Goal: Transaction & Acquisition: Subscribe to service/newsletter

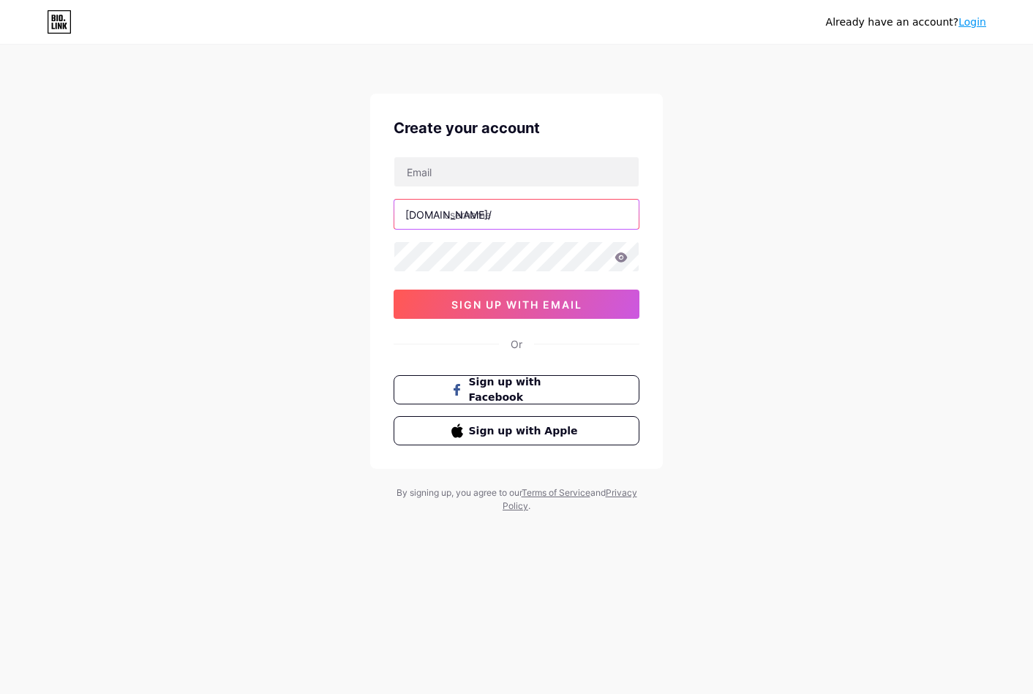
click at [501, 211] on input "text" at bounding box center [516, 214] width 244 height 29
click at [476, 177] on input "text" at bounding box center [516, 171] width 244 height 29
click at [260, 281] on div "Already have an account? Login Create your account bio.link/ 0cAFcWeA4kHtgwyUM2…" at bounding box center [516, 280] width 1033 height 560
click at [526, 395] on span "Sign up with Facebook" at bounding box center [525, 390] width 115 height 31
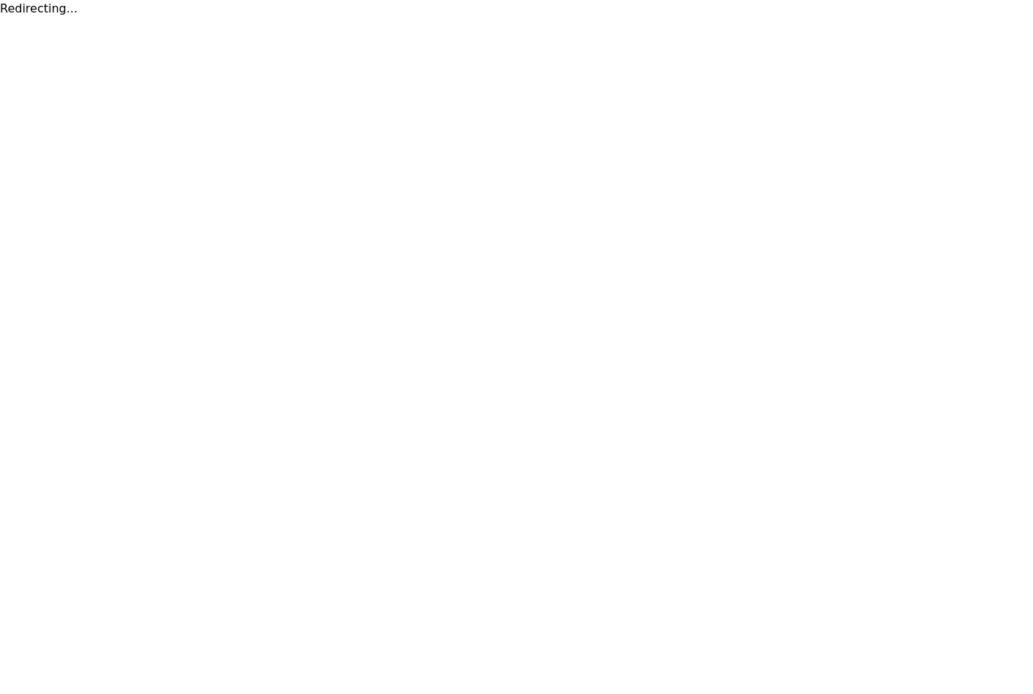
click at [292, 18] on html "Redirecting..." at bounding box center [516, 9] width 1033 height 18
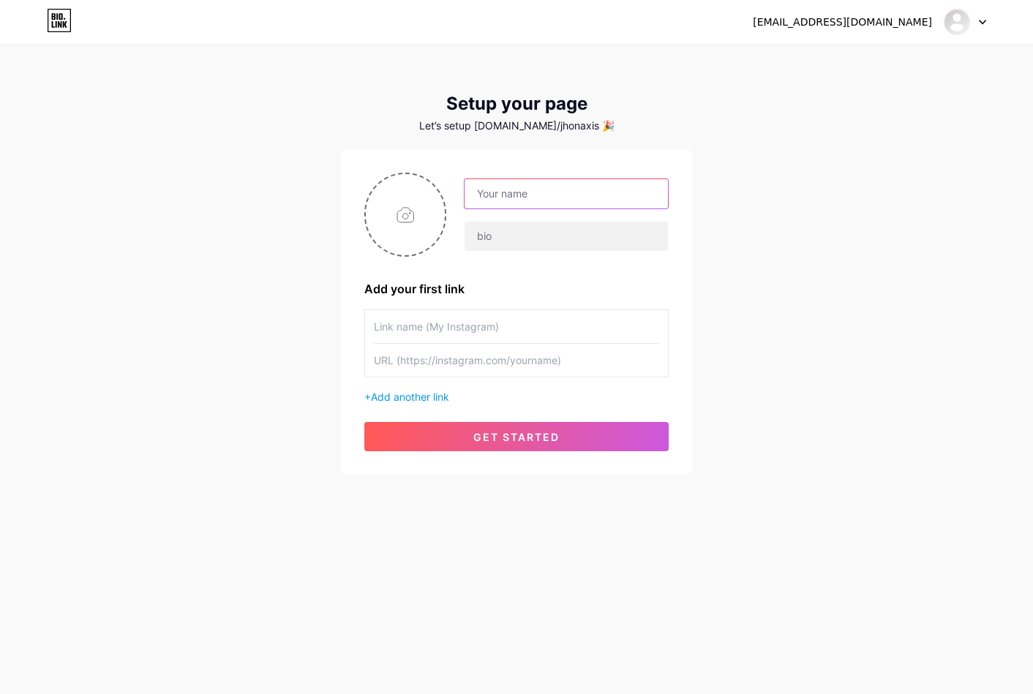
click at [525, 187] on input "text" at bounding box center [566, 193] width 203 height 29
type input "100056210403827"
click at [555, 200] on input "100056210403827" at bounding box center [566, 193] width 203 height 29
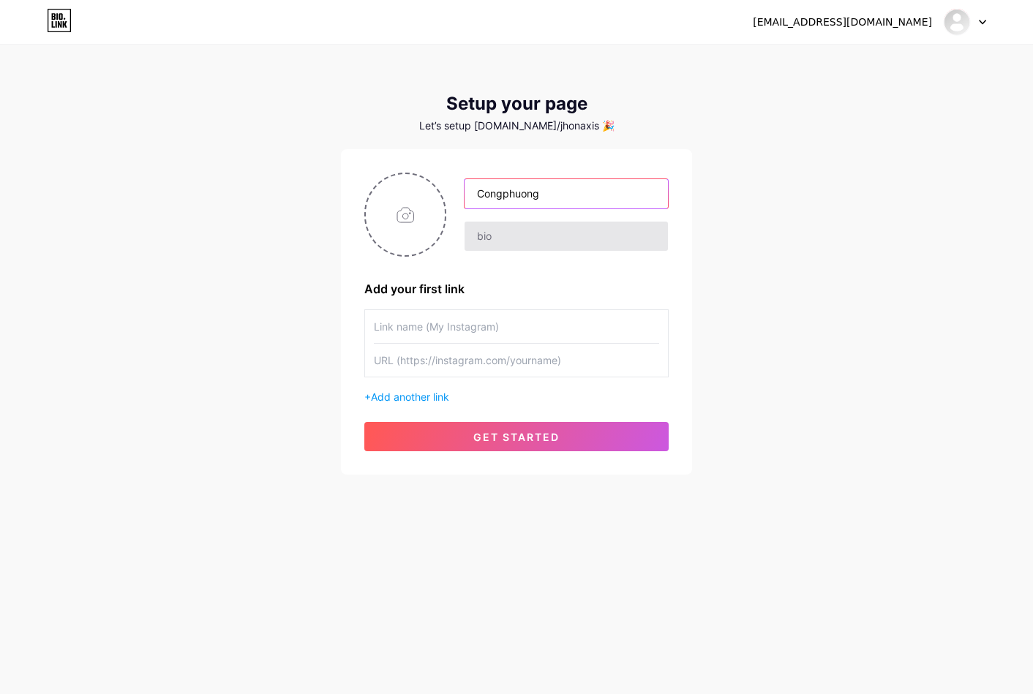
type input "Congphuong"
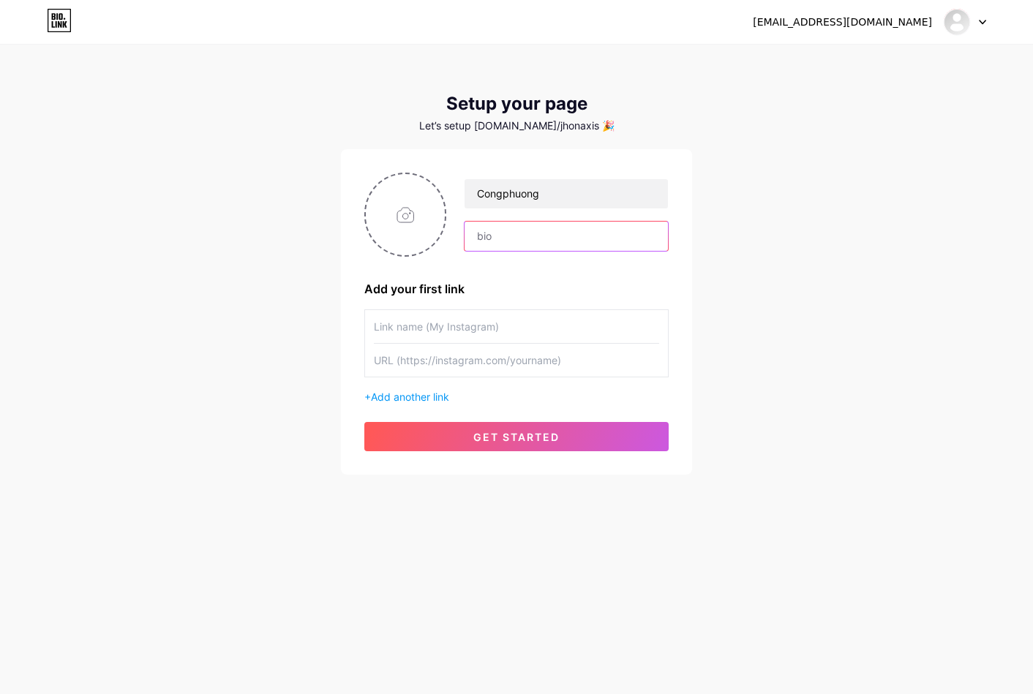
click at [523, 232] on input "text" at bounding box center [566, 236] width 203 height 29
click at [525, 212] on div "Congphuong" at bounding box center [557, 215] width 222 height 73
click at [531, 201] on input "Congphuong" at bounding box center [566, 193] width 203 height 29
click at [511, 228] on input "text" at bounding box center [566, 236] width 203 height 29
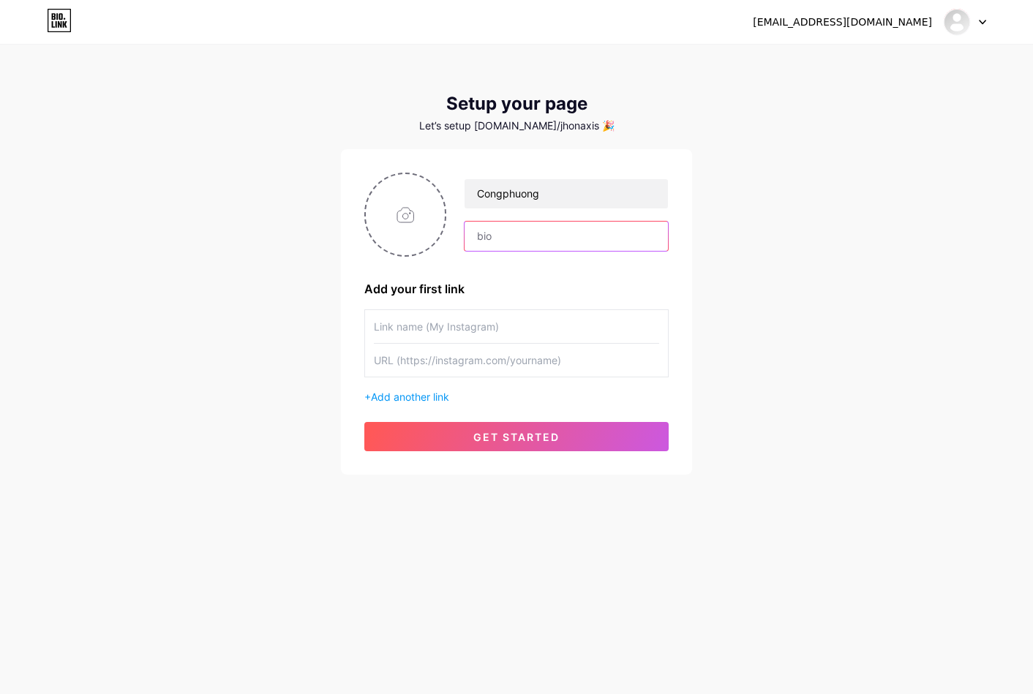
paste input "Congphuong"
type input "Congphuong"
click at [447, 330] on input "text" at bounding box center [516, 326] width 285 height 33
paste input "Congphuong"
type input "Congphuong"
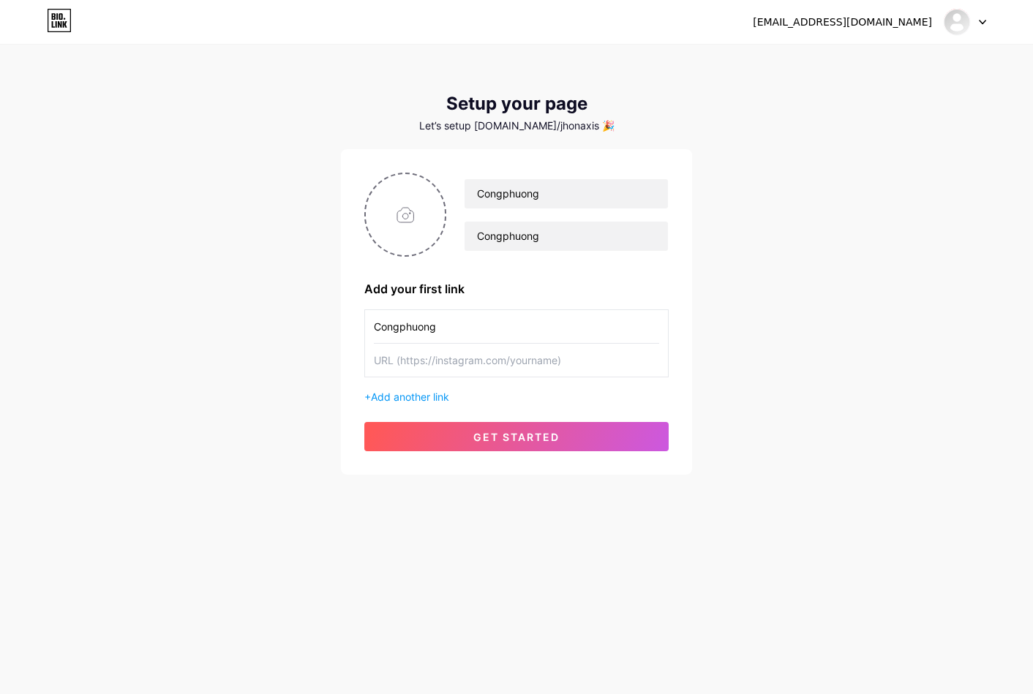
click at [438, 357] on input "text" at bounding box center [516, 360] width 285 height 33
paste input "Congphuong"
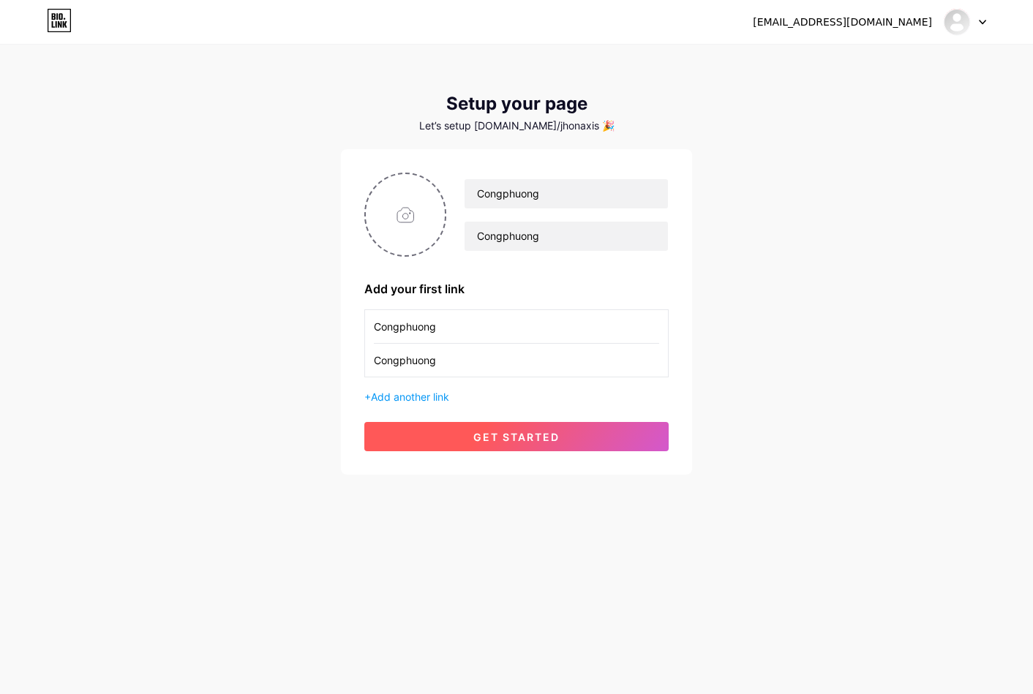
type input "Congphuong"
click at [448, 422] on button "get started" at bounding box center [516, 436] width 304 height 29
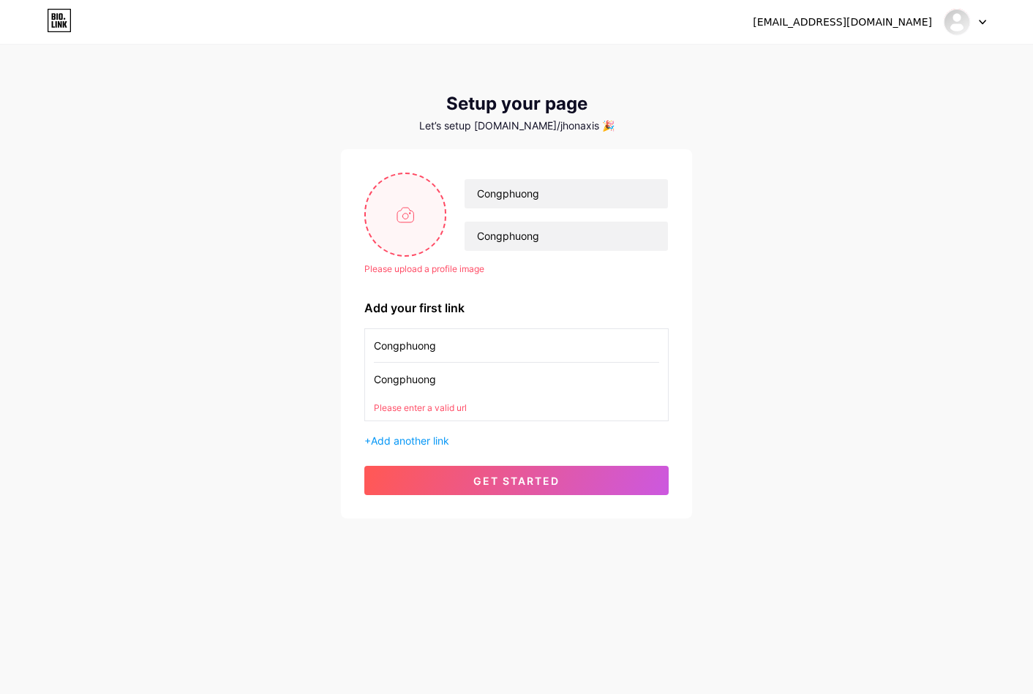
click at [429, 233] on input "file" at bounding box center [405, 214] width 79 height 81
type input "C:\fakepath\484105459_640217332080815_4367616250649179803_n.jpg"
click at [500, 380] on input "Congphuong" at bounding box center [516, 379] width 285 height 33
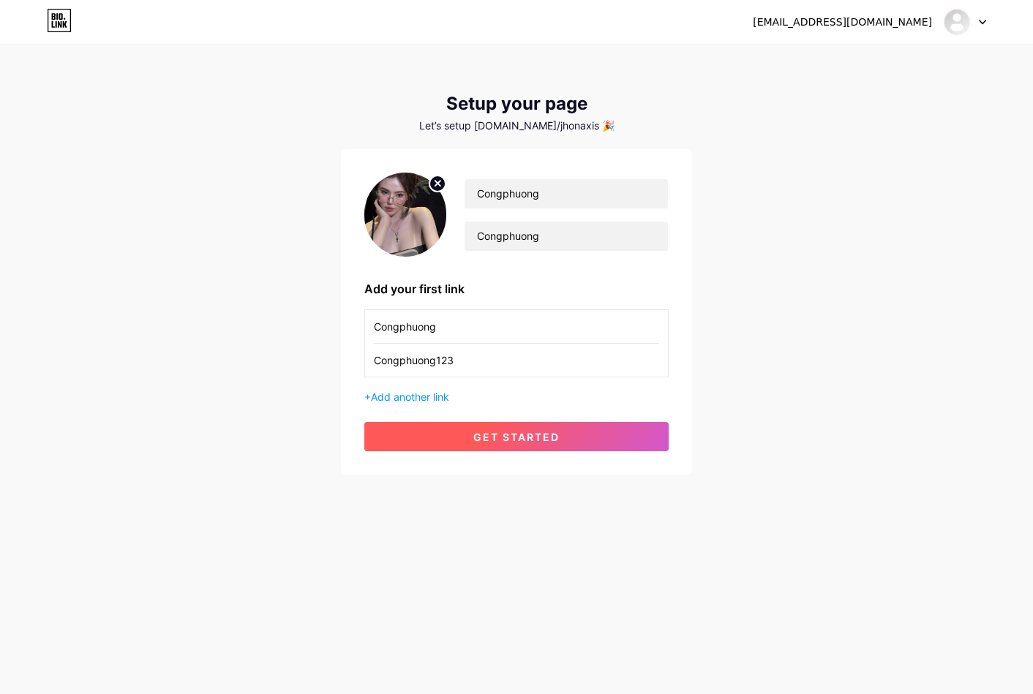
type input "Congphuong123"
click at [479, 427] on button "get started" at bounding box center [516, 436] width 304 height 29
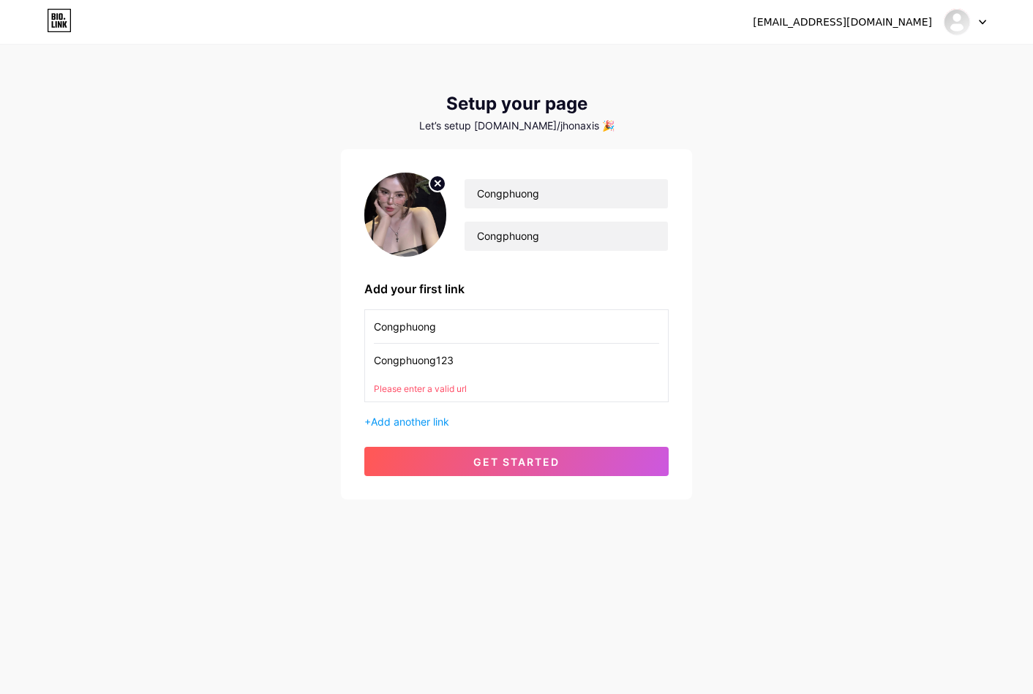
click at [459, 353] on input "Congphuong123" at bounding box center [516, 360] width 285 height 33
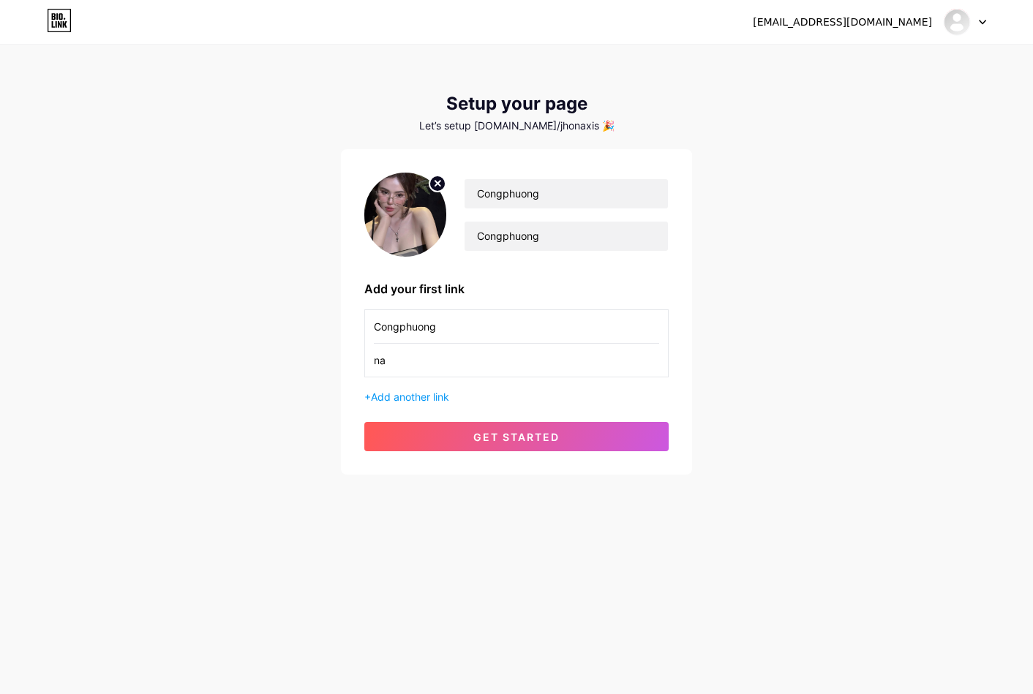
type input "n"
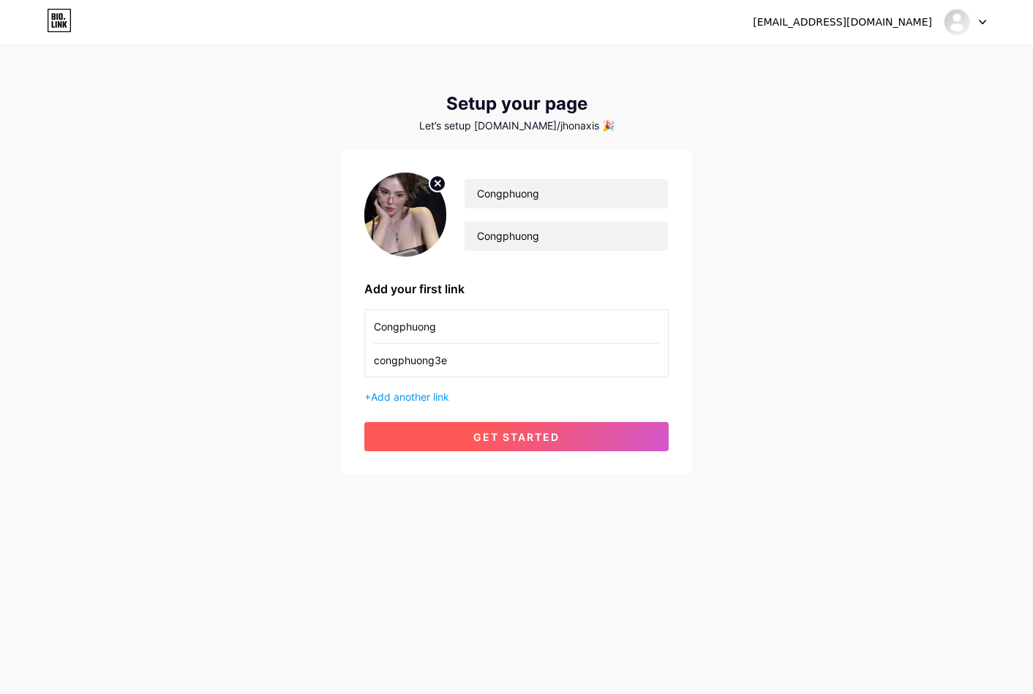
click at [452, 440] on button "get started" at bounding box center [516, 436] width 304 height 29
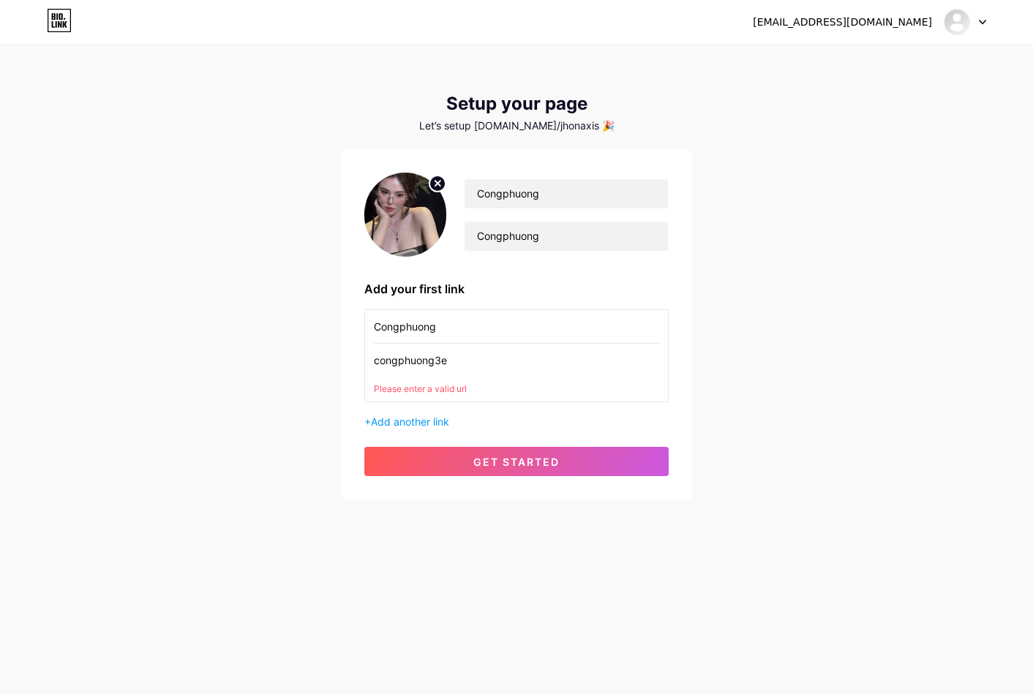
click at [468, 367] on input "congphuong3e" at bounding box center [516, 360] width 285 height 33
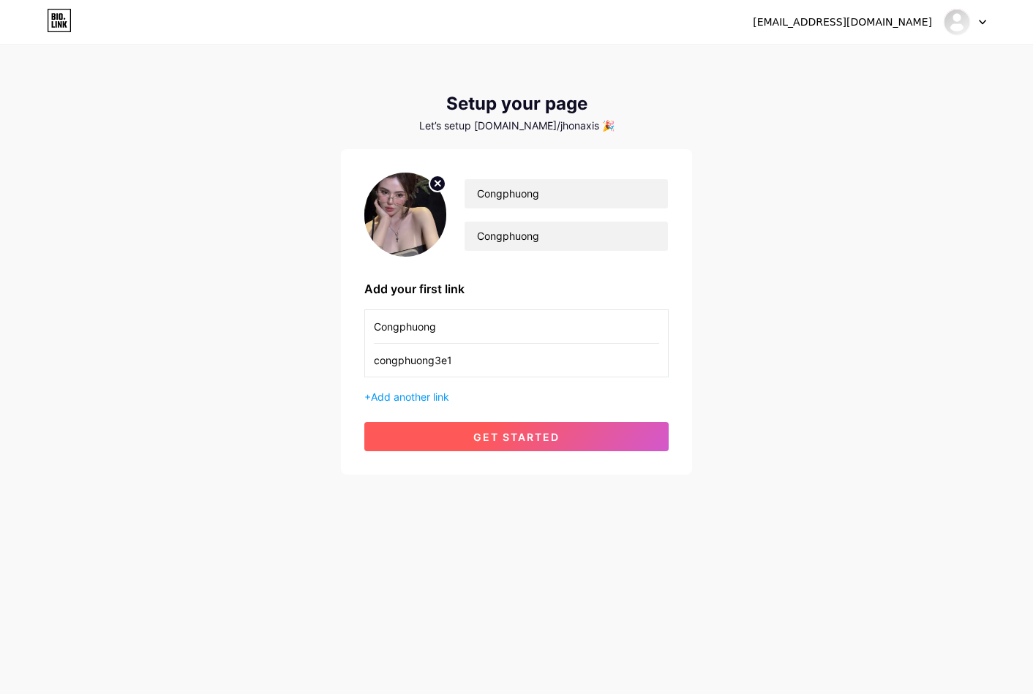
type input "congphuong3e1"
click at [460, 427] on button "get started" at bounding box center [516, 436] width 304 height 29
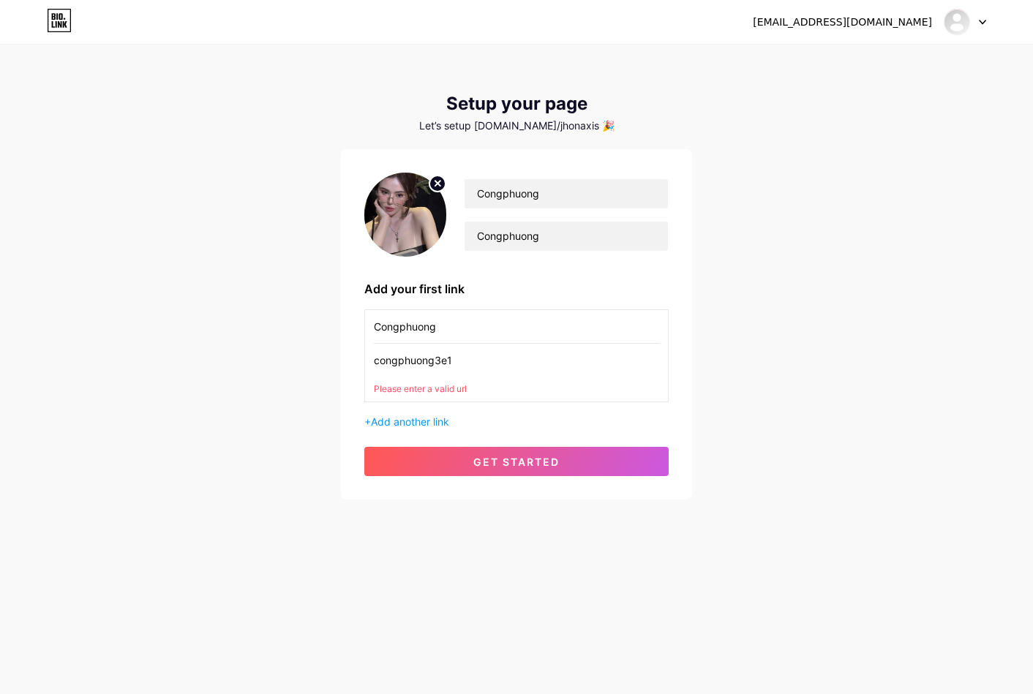
click at [448, 391] on div "Please enter a valid url" at bounding box center [516, 389] width 285 height 13
click at [441, 366] on input "congphuong3e1" at bounding box center [516, 360] width 285 height 33
